Goal: Information Seeking & Learning: Stay updated

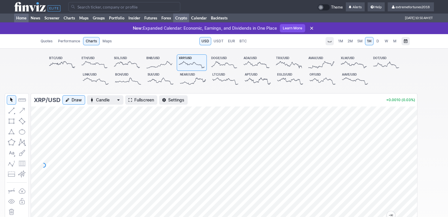
click at [24, 19] on link "Home" at bounding box center [21, 18] width 14 height 9
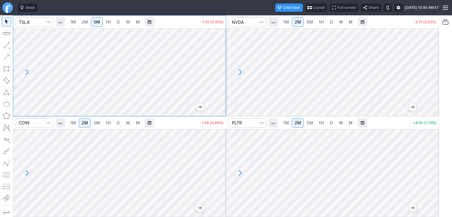
click at [88, 23] on span "2M" at bounding box center [85, 21] width 6 height 5
drag, startPoint x: 223, startPoint y: 48, endPoint x: 223, endPoint y: 68, distance: 19.7
click at [223, 68] on div at bounding box center [220, 70] width 12 height 73
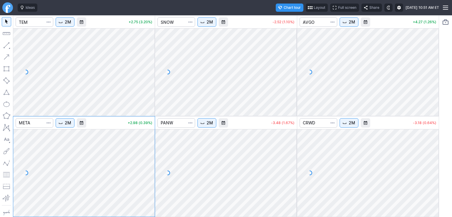
drag, startPoint x: 292, startPoint y: 41, endPoint x: 292, endPoint y: 50, distance: 9.7
click at [292, 50] on div at bounding box center [291, 70] width 12 height 73
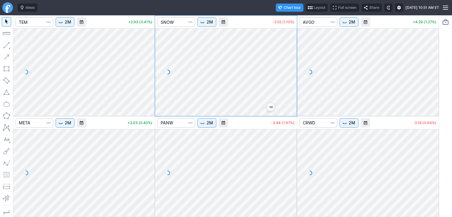
drag, startPoint x: 292, startPoint y: 47, endPoint x: 292, endPoint y: 62, distance: 15.0
click at [292, 62] on div at bounding box center [291, 70] width 12 height 73
click at [290, 147] on div at bounding box center [226, 173] width 142 height 88
drag, startPoint x: 290, startPoint y: 147, endPoint x: 291, endPoint y: 179, distance: 32.7
click at [291, 179] on div at bounding box center [291, 171] width 12 height 73
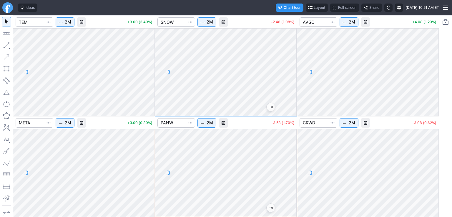
drag, startPoint x: 290, startPoint y: 172, endPoint x: 291, endPoint y: 166, distance: 5.3
click at [291, 166] on div at bounding box center [291, 171] width 12 height 73
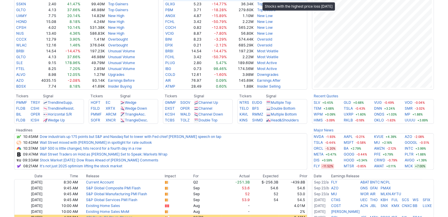
scroll to position [147, 0]
